Goal: Task Accomplishment & Management: Manage account settings

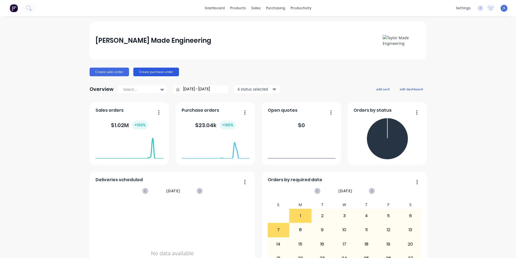
click at [153, 71] on button "Create purchase order" at bounding box center [156, 71] width 46 height 9
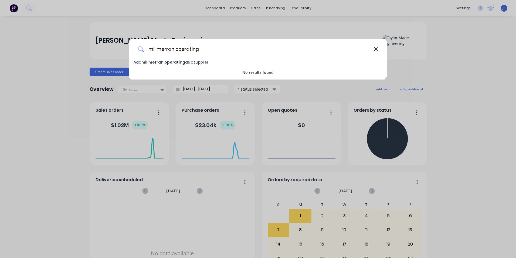
type input "millmerran operating"
click at [376, 48] on icon at bounding box center [376, 49] width 4 height 6
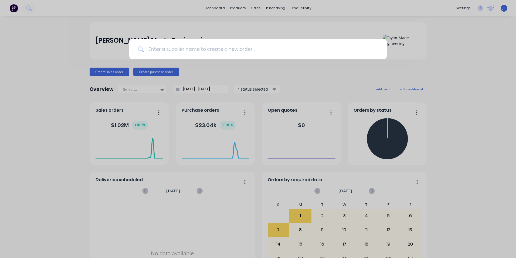
click at [252, 9] on div at bounding box center [258, 129] width 516 height 258
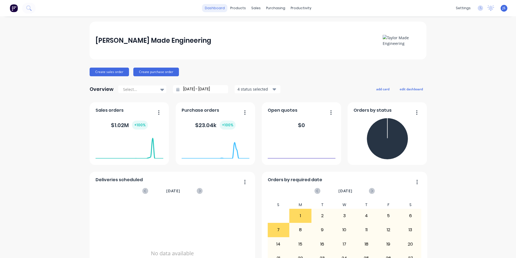
click at [219, 8] on link "dashboard" at bounding box center [214, 8] width 25 height 8
click at [275, 25] on link "Purchase Orders" at bounding box center [297, 25] width 72 height 11
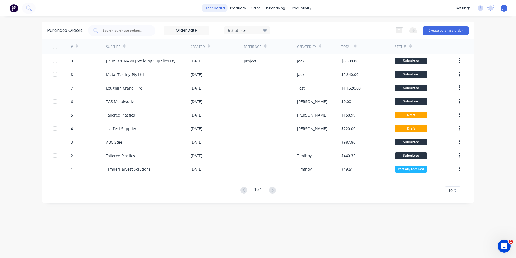
click at [218, 6] on link "dashboard" at bounding box center [214, 8] width 25 height 8
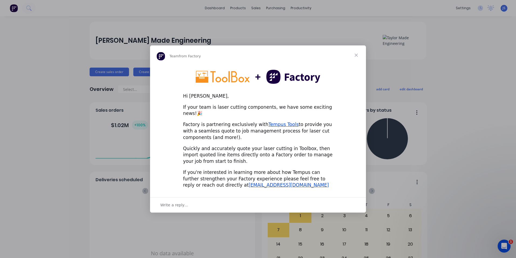
click at [356, 58] on span "Close" at bounding box center [356, 54] width 19 height 19
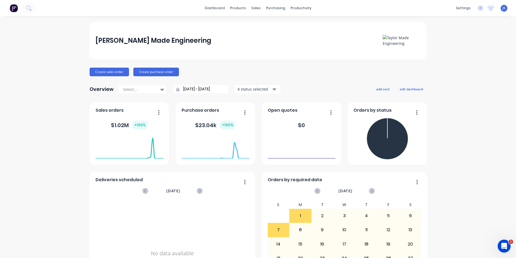
click at [158, 111] on icon "button" at bounding box center [158, 112] width 1 height 5
click at [164, 72] on button "Create purchase order" at bounding box center [156, 71] width 46 height 9
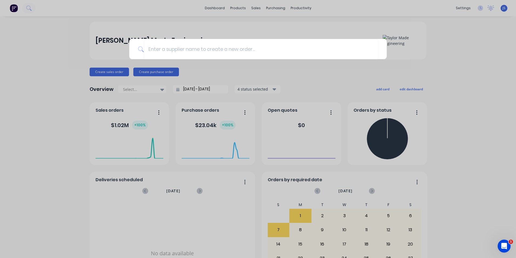
click at [23, 50] on div at bounding box center [258, 129] width 516 height 258
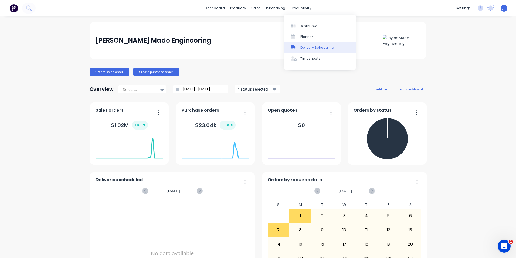
click at [304, 46] on div "Delivery Scheduling" at bounding box center [317, 47] width 34 height 5
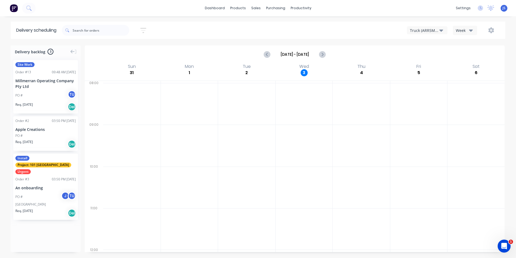
click at [33, 79] on div "Millmerran Operating Company Pty Ltd" at bounding box center [45, 83] width 60 height 11
click at [304, 38] on div "Planner" at bounding box center [308, 36] width 13 height 5
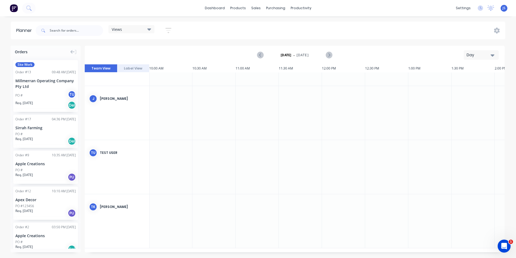
scroll to position [0, 864]
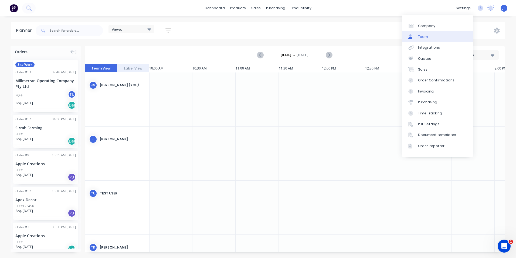
click at [431, 35] on link "Team" at bounding box center [438, 36] width 72 height 11
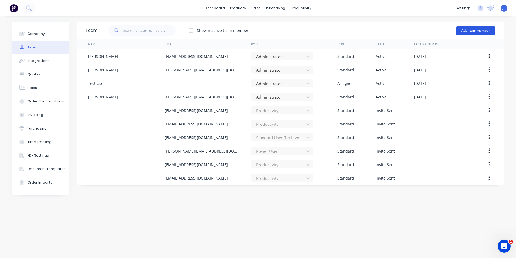
click at [475, 28] on button "Add team member" at bounding box center [476, 30] width 40 height 9
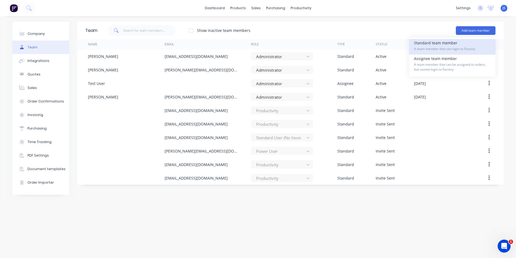
click at [438, 46] on div "Standard team member A team member that can login to Factory" at bounding box center [452, 47] width 77 height 16
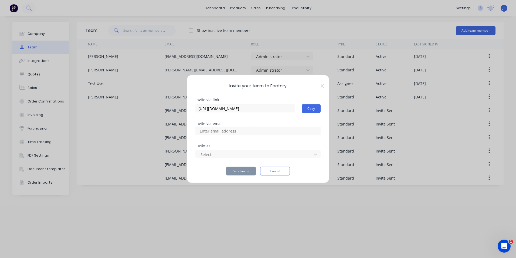
click at [235, 130] on input at bounding box center [224, 131] width 54 height 8
type input "k"
click at [277, 169] on button "Cancel" at bounding box center [275, 171] width 30 height 9
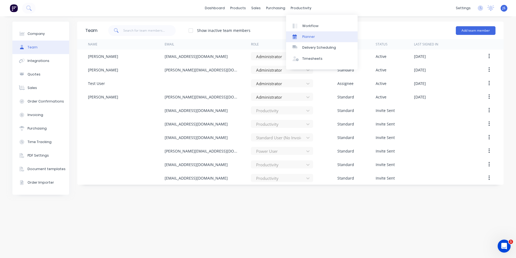
click at [304, 34] on div "Planner" at bounding box center [308, 36] width 13 height 5
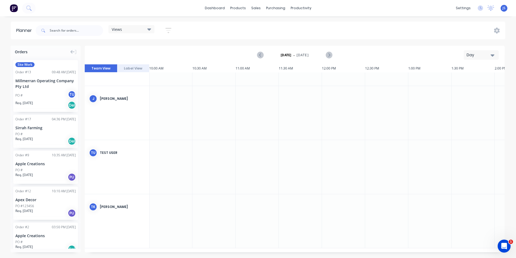
click at [26, 79] on div "Millmerran Operating Company Pty Ltd" at bounding box center [45, 83] width 60 height 11
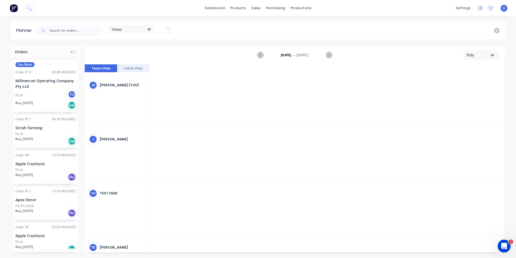
scroll to position [0, 864]
click at [331, 54] on icon "Next page" at bounding box center [329, 55] width 6 height 6
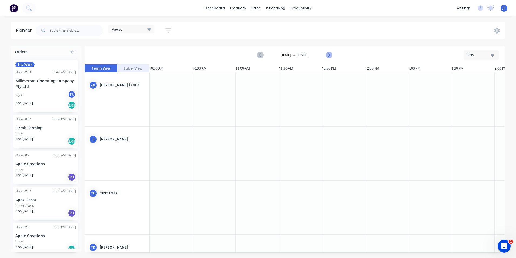
click at [331, 54] on icon "Next page" at bounding box center [329, 55] width 6 height 6
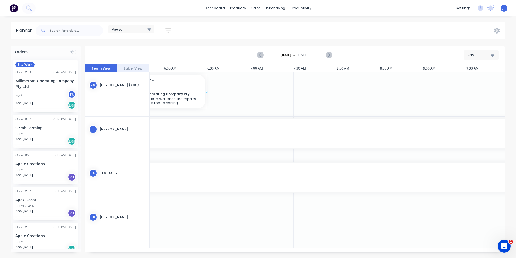
scroll to position [0, 496]
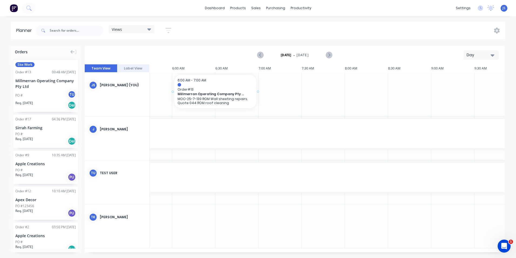
drag, startPoint x: 31, startPoint y: 84, endPoint x: 195, endPoint y: 87, distance: 164.4
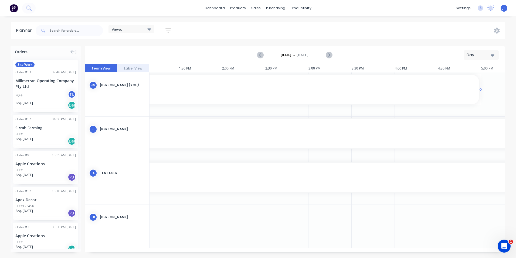
scroll to position [0, 1141]
drag, startPoint x: 258, startPoint y: 92, endPoint x: 469, endPoint y: 94, distance: 210.3
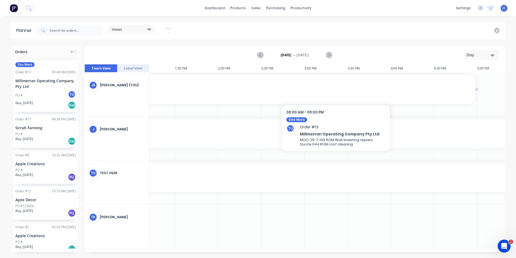
click at [336, 87] on div "6:00 AM - 5:00 PM Order # 13 Millmerran Operating Company Pty Ltd MOC-25-7-139 …" at bounding box center [2, 89] width 946 height 29
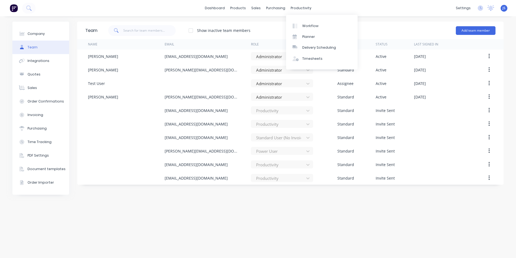
click at [302, 6] on div "productivity" at bounding box center [301, 8] width 26 height 8
click at [309, 37] on div "Planner" at bounding box center [308, 36] width 13 height 5
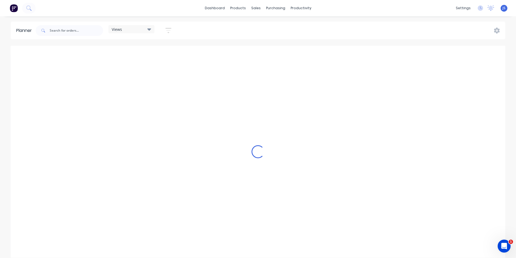
scroll to position [0, 864]
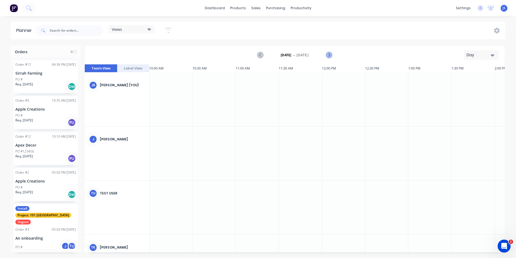
click at [327, 56] on icon "Next page" at bounding box center [329, 55] width 6 height 6
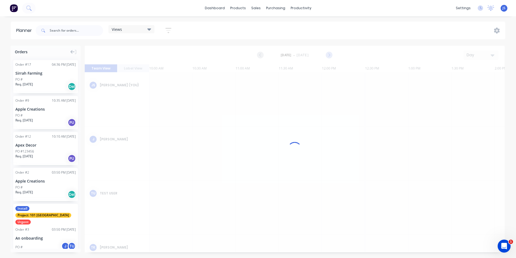
click at [327, 56] on div at bounding box center [295, 149] width 420 height 206
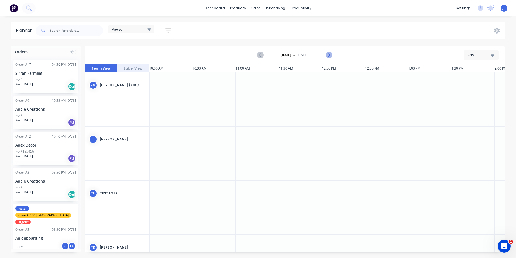
click at [327, 56] on icon "Next page" at bounding box center [329, 55] width 6 height 6
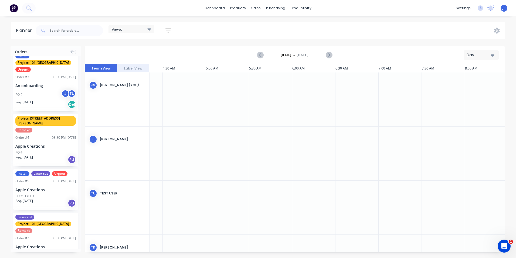
scroll to position [0, 0]
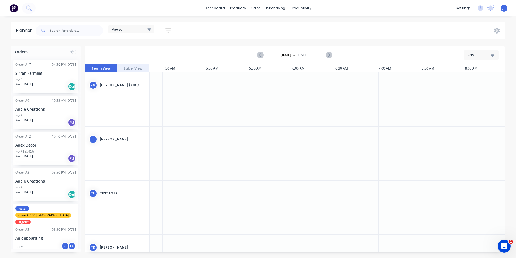
click at [493, 56] on icon "button" at bounding box center [493, 55] width 4 height 2
click at [474, 81] on div "Week" at bounding box center [471, 80] width 53 height 11
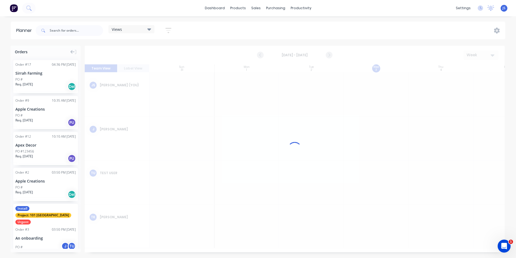
scroll to position [0, 0]
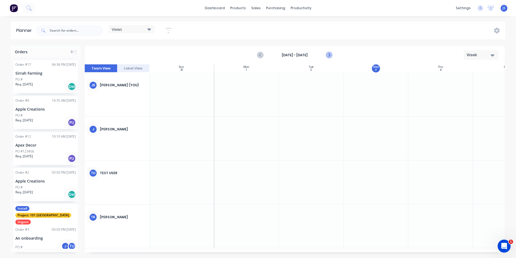
click at [332, 55] on icon "Next page" at bounding box center [329, 55] width 6 height 6
click at [261, 55] on icon "Previous page" at bounding box center [260, 55] width 2 height 4
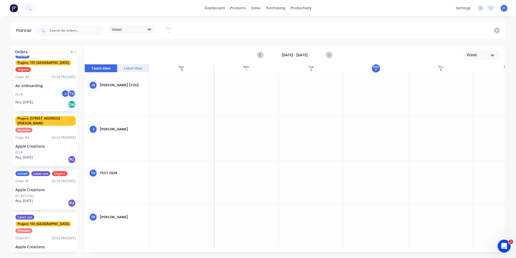
scroll to position [0, 0]
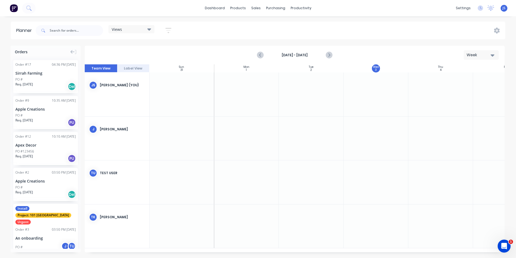
click at [186, 103] on div at bounding box center [181, 94] width 65 height 44
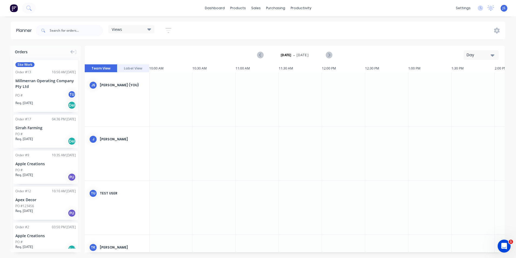
click at [48, 93] on div "PO # TU" at bounding box center [45, 95] width 60 height 10
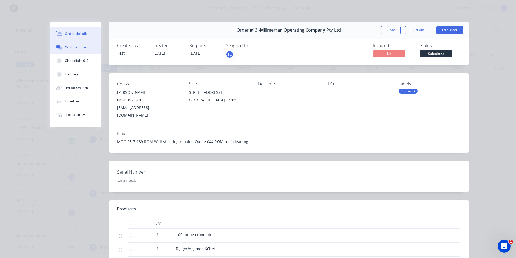
click at [74, 46] on div "Collaborate" at bounding box center [75, 47] width 21 height 5
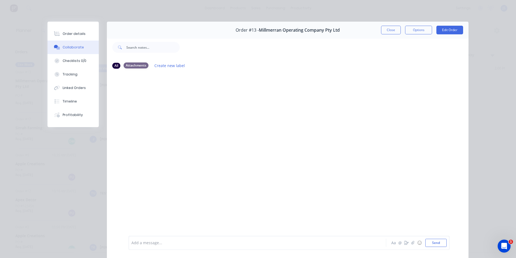
click at [139, 66] on div "Attachments" at bounding box center [136, 65] width 25 height 6
click at [114, 66] on div "All" at bounding box center [116, 65] width 8 height 6
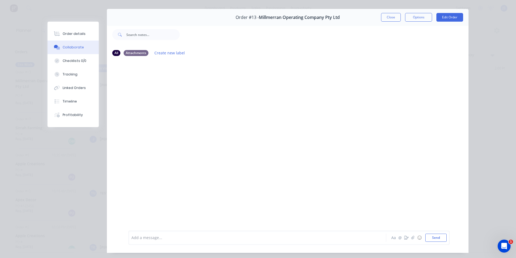
scroll to position [25, 0]
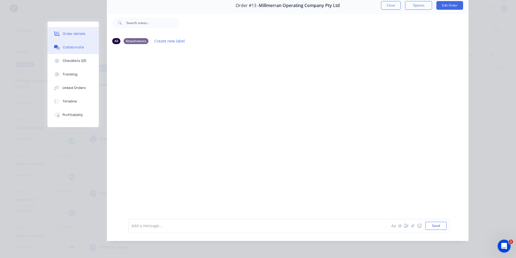
click at [77, 33] on div "Order details" at bounding box center [74, 33] width 23 height 5
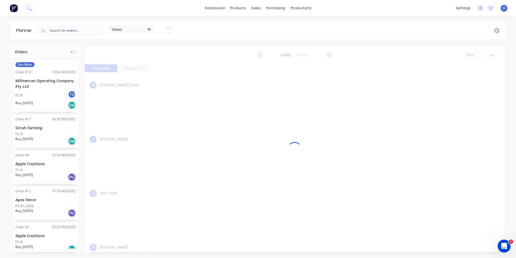
scroll to position [0, 864]
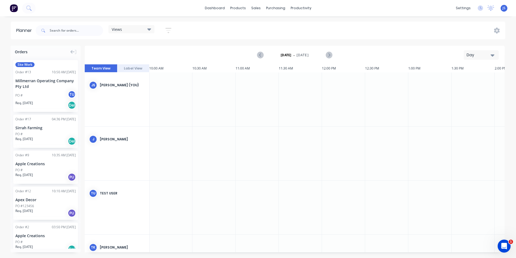
click at [37, 82] on div "Millmerran Operating Company Pty Ltd" at bounding box center [45, 83] width 60 height 11
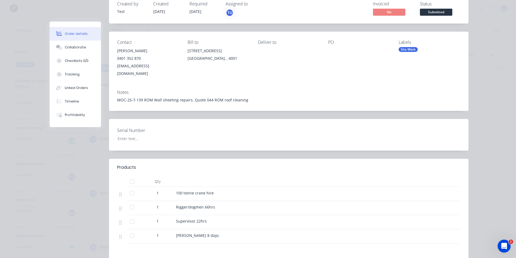
scroll to position [133, 0]
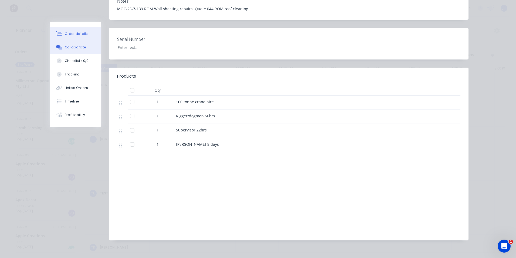
click at [77, 47] on div "Collaborate" at bounding box center [75, 47] width 21 height 5
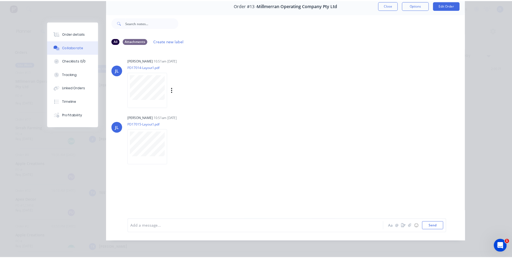
scroll to position [0, 0]
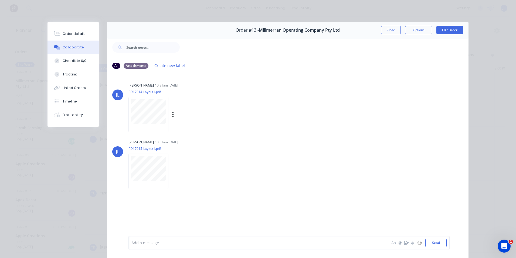
click at [253, 117] on div "[PERSON_NAME] 10:51am [DATE] PD17014-Layout1.pdf Labels Download Delete" at bounding box center [212, 105] width 169 height 49
click at [446, 30] on button "Edit Order" at bounding box center [450, 30] width 27 height 9
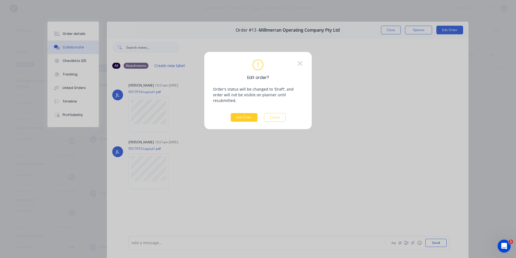
click at [245, 113] on button "Edit Order" at bounding box center [244, 117] width 27 height 9
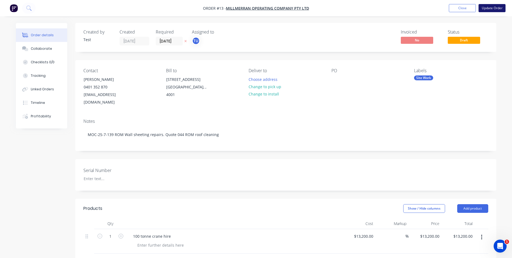
click at [490, 6] on button "Update Order" at bounding box center [492, 8] width 27 height 8
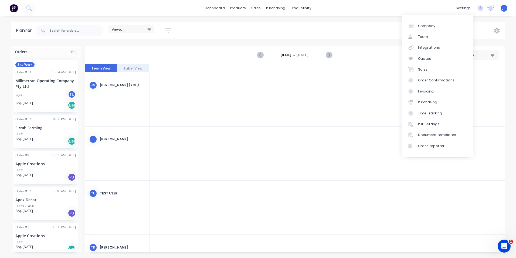
scroll to position [0, 864]
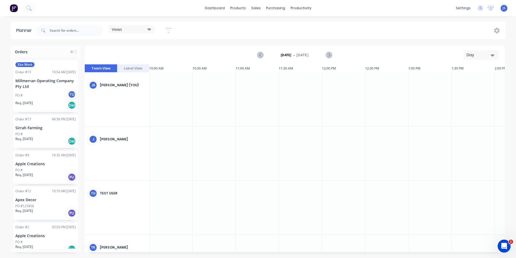
click at [36, 79] on div "Millmerran Operating Company Pty Ltd" at bounding box center [45, 83] width 60 height 11
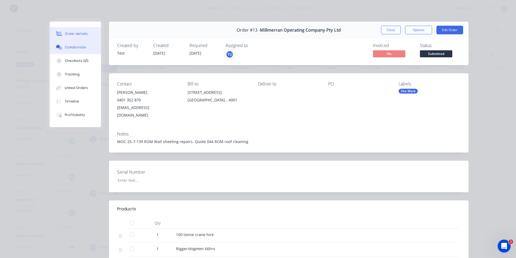
click at [73, 42] on button "Collaborate" at bounding box center [75, 46] width 51 height 13
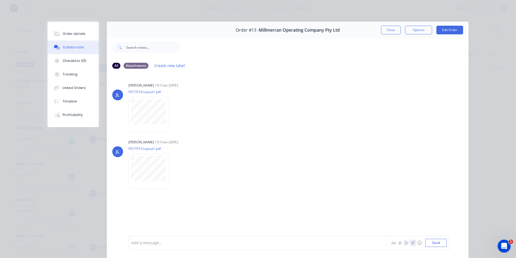
click at [412, 244] on icon "button" at bounding box center [412, 243] width 3 height 4
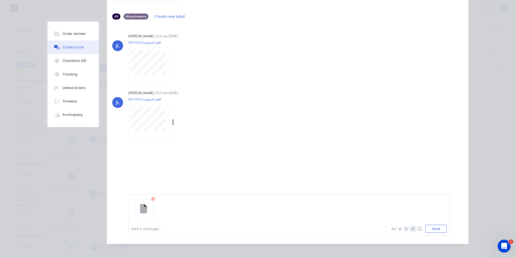
scroll to position [52, 0]
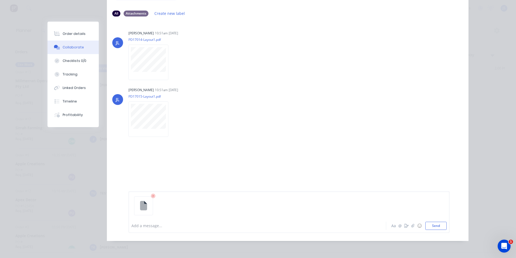
click at [143, 225] on div at bounding box center [250, 225] width 236 height 6
click at [137, 226] on div "Mo" at bounding box center [250, 225] width 236 height 6
click at [434, 226] on button "Send" at bounding box center [435, 225] width 21 height 8
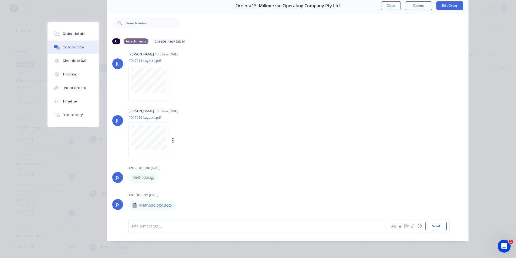
scroll to position [25, 0]
click at [73, 105] on button "Timeline" at bounding box center [73, 100] width 51 height 13
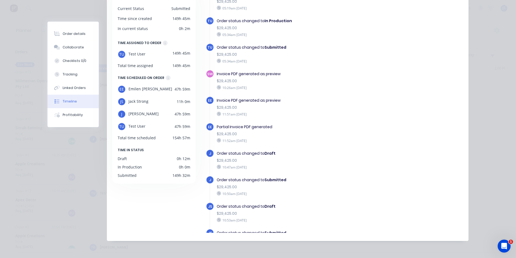
scroll to position [0, 0]
